Goal: Task Accomplishment & Management: Use online tool/utility

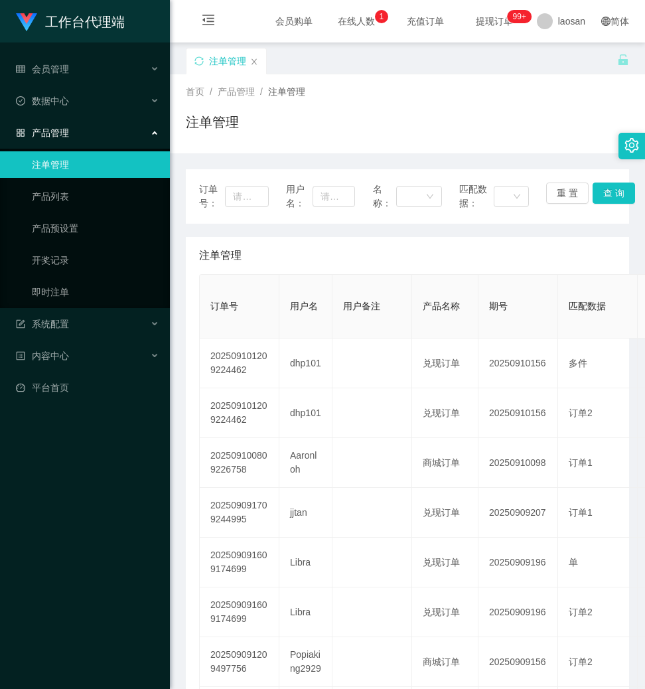
click at [58, 162] on link "注单管理" at bounding box center [95, 164] width 127 height 27
click at [58, 130] on span "产品管理" at bounding box center [42, 132] width 53 height 11
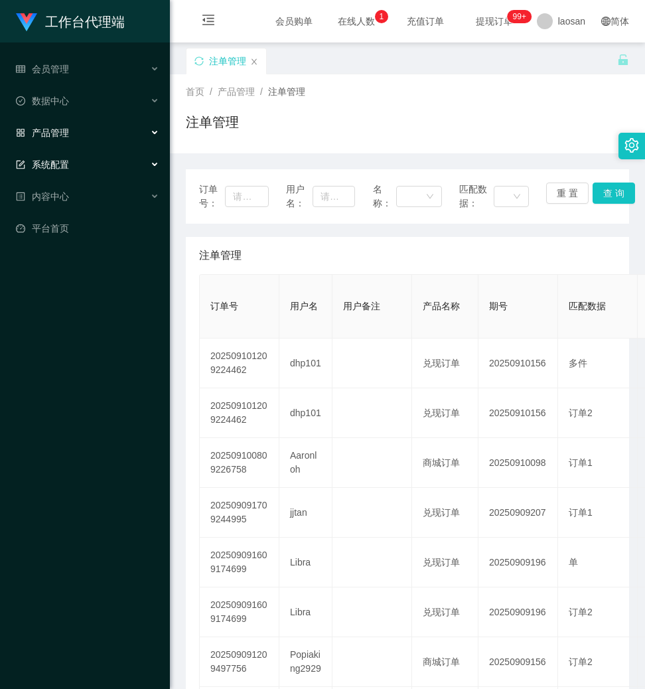
click at [64, 159] on span "系统配置" at bounding box center [42, 164] width 53 height 11
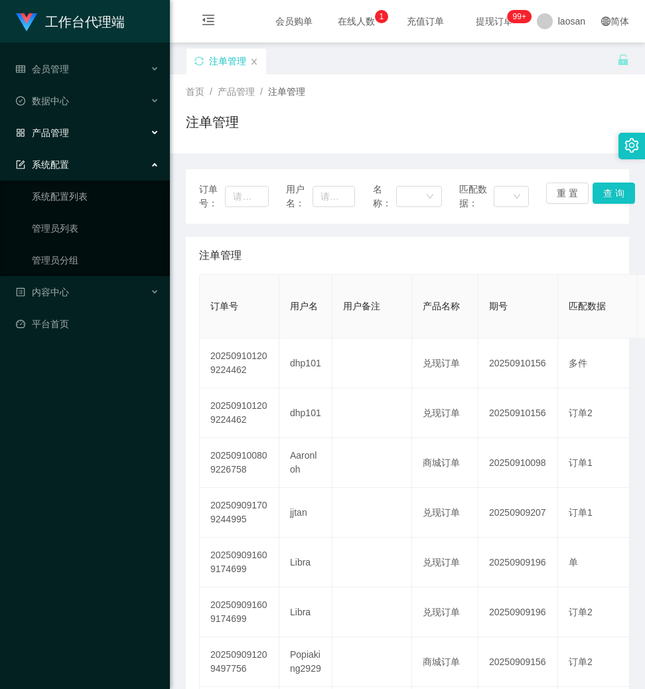
click at [61, 159] on span "系统配置" at bounding box center [42, 164] width 53 height 11
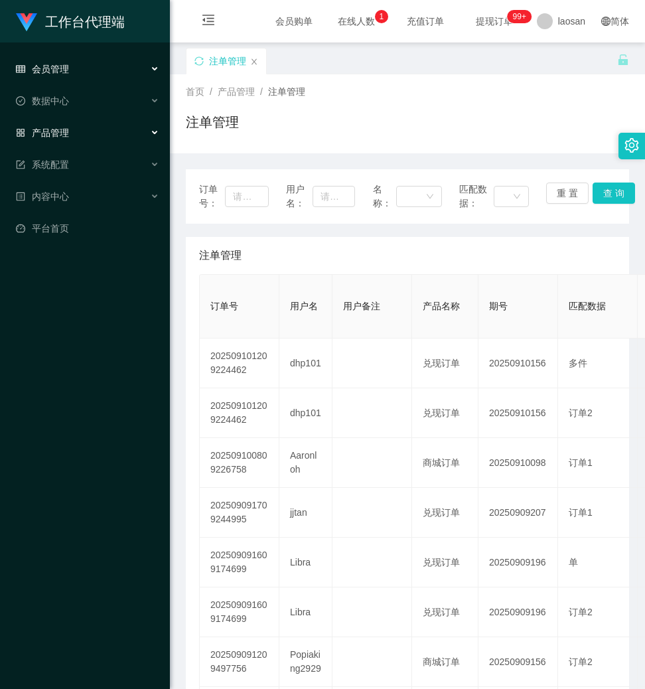
click at [58, 66] on span "会员管理" at bounding box center [42, 69] width 53 height 11
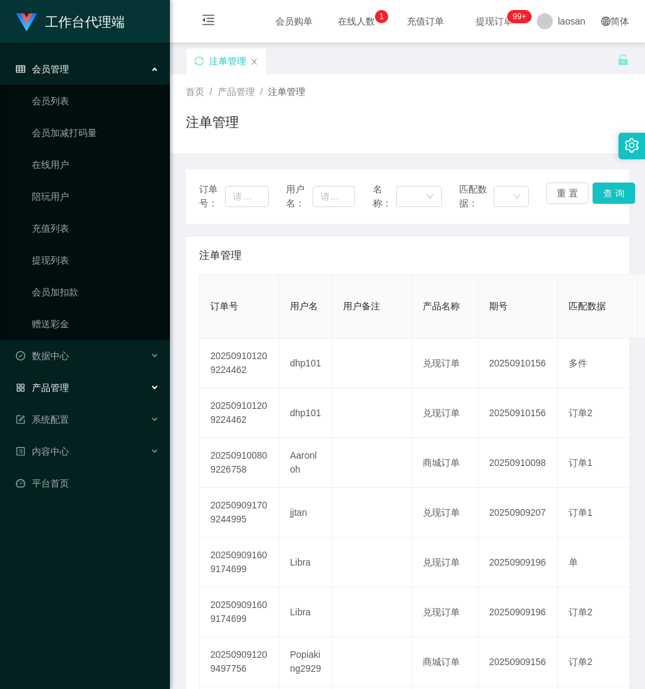
click at [58, 66] on span "会员管理" at bounding box center [42, 69] width 53 height 11
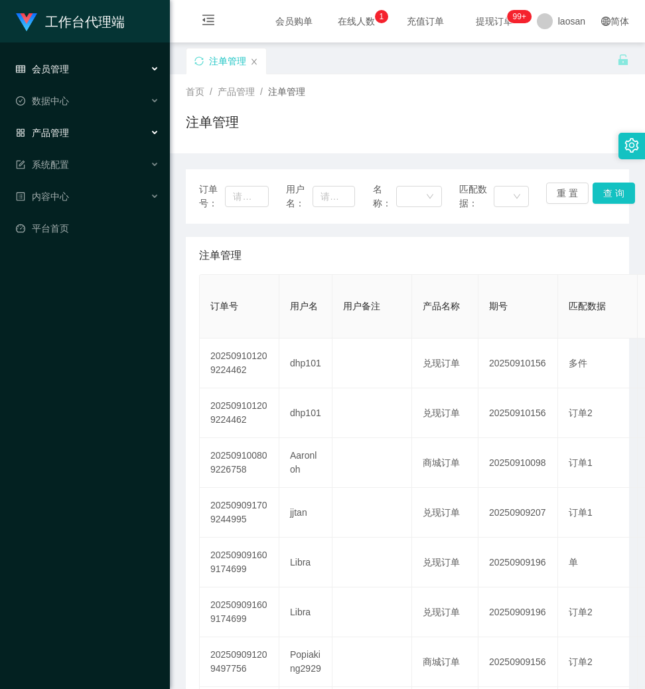
click at [64, 68] on span "会员管理" at bounding box center [42, 69] width 53 height 11
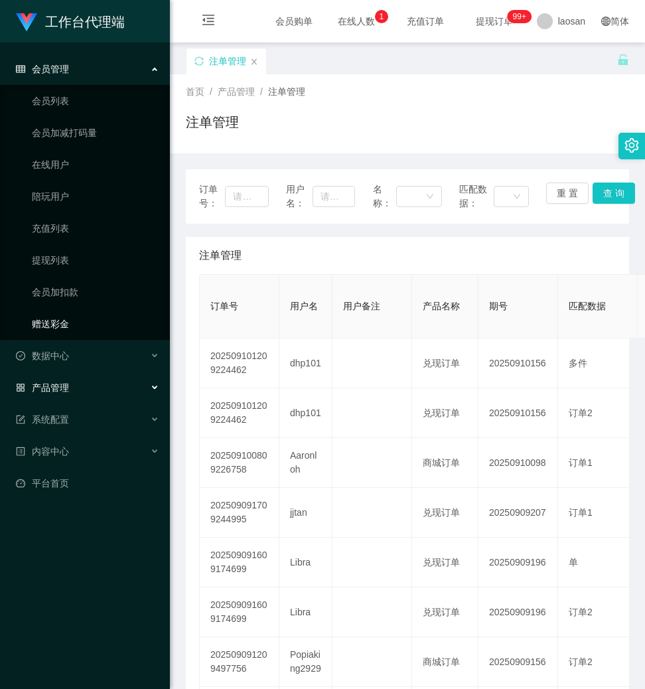
click at [70, 320] on link "赠送彩金" at bounding box center [95, 323] width 127 height 27
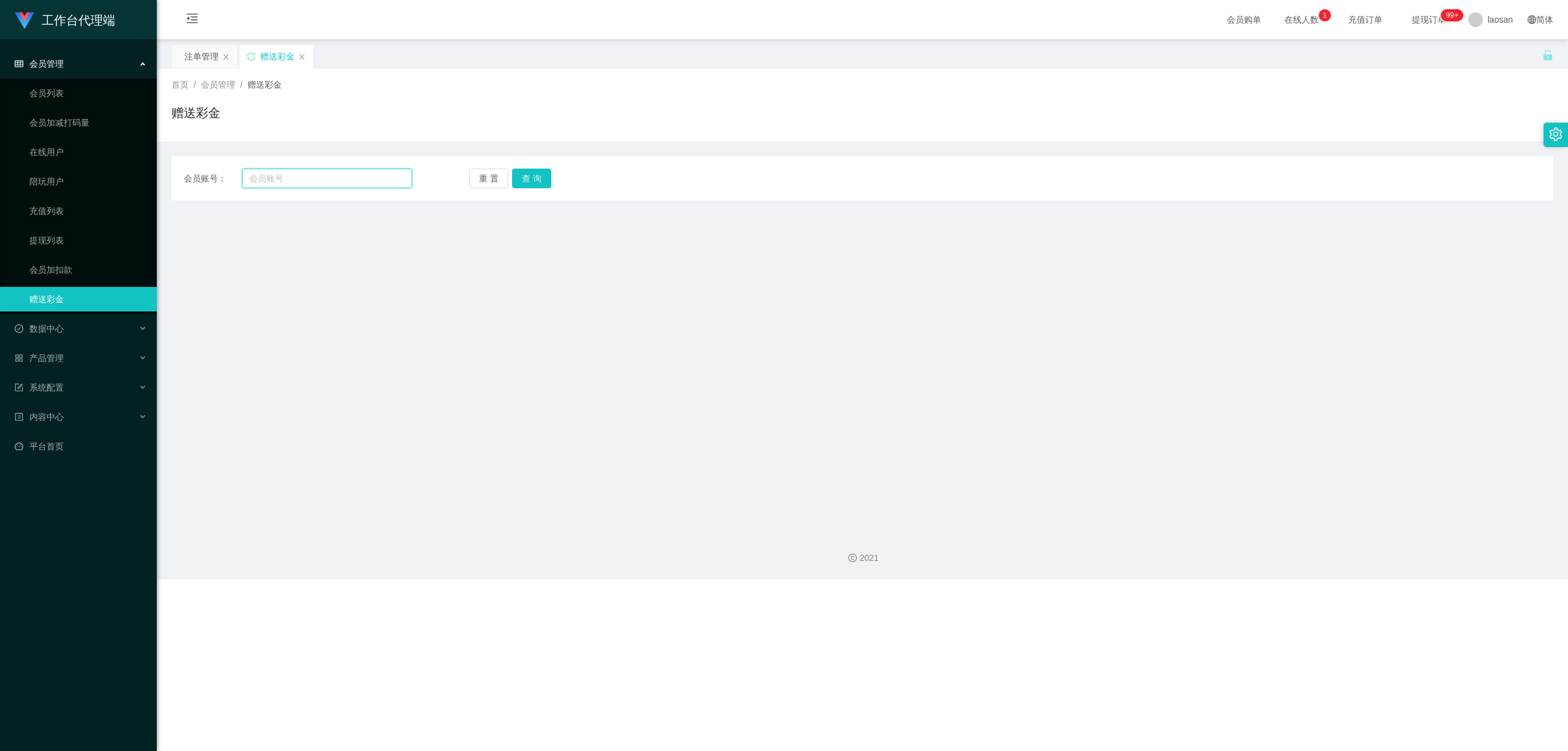
click at [281, 177] on input "text" at bounding box center [327, 177] width 170 height 19
click at [309, 179] on input "text" at bounding box center [327, 177] width 170 height 19
paste input "Aricyap1982"
type input "Aricyap1982"
click at [521, 172] on button "查 询" at bounding box center [532, 177] width 39 height 19
